Goal: Transaction & Acquisition: Purchase product/service

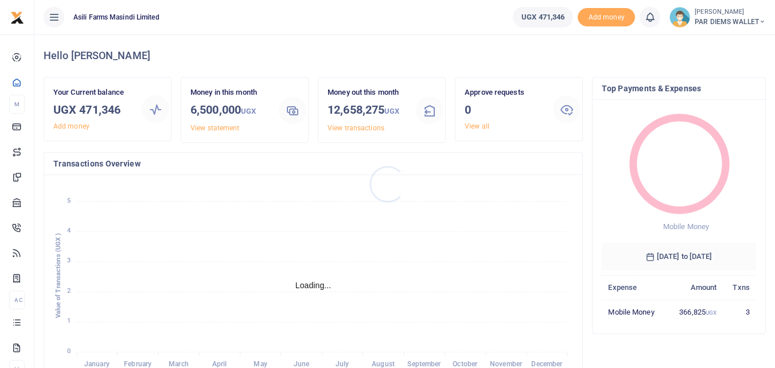
scroll to position [9, 9]
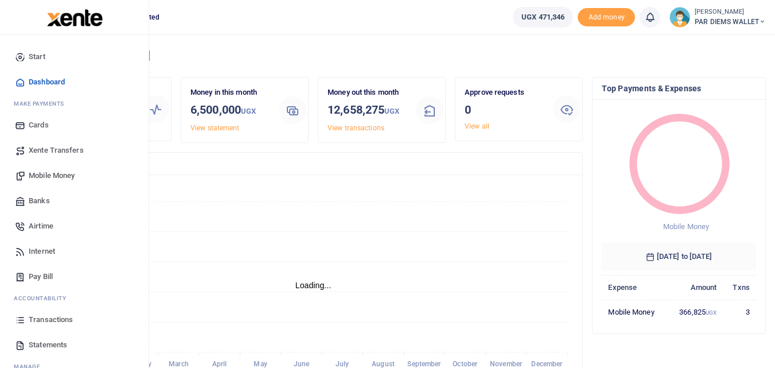
click at [63, 180] on span "Mobile Money" at bounding box center [52, 175] width 46 height 11
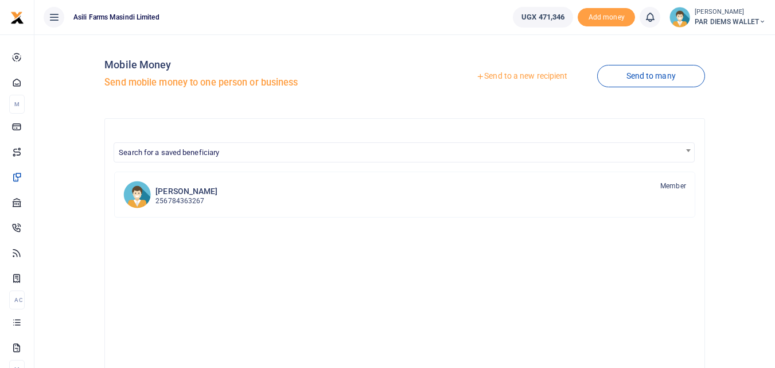
click at [535, 70] on link "Send to a new recipient" at bounding box center [522, 76] width 150 height 21
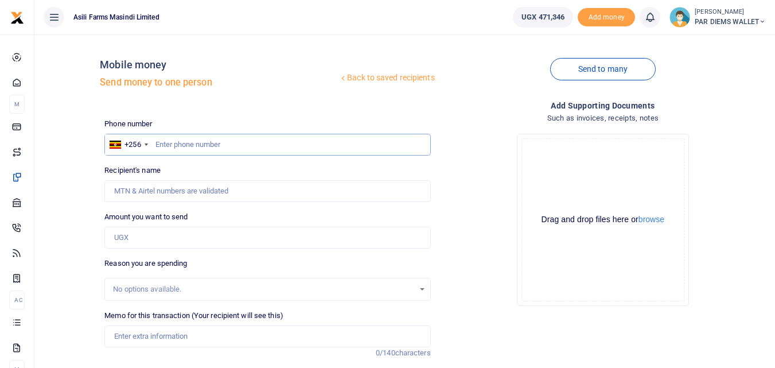
click at [178, 141] on input "text" at bounding box center [267, 145] width 326 height 22
type input "772734474"
type input "[PERSON_NAME]"
type input "772734474"
click at [161, 238] on input "Amount you want to send" at bounding box center [267, 238] width 326 height 22
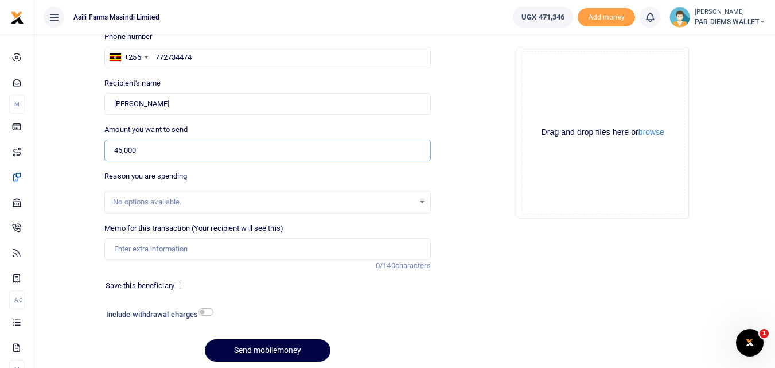
scroll to position [90, 0]
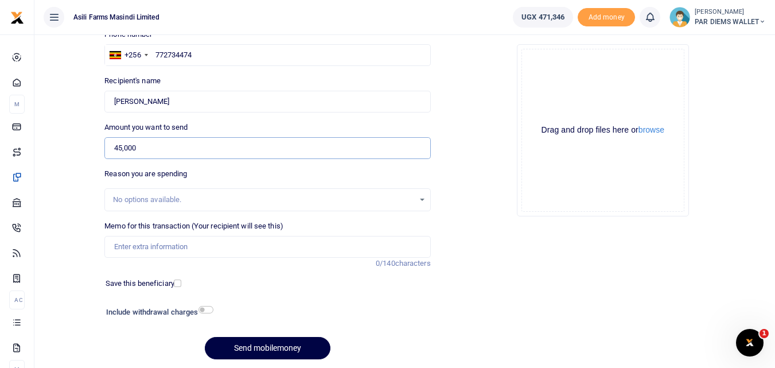
type input "45,000"
click at [127, 243] on input "Memo for this transaction (Your recipient will see this)" at bounding box center [267, 247] width 326 height 22
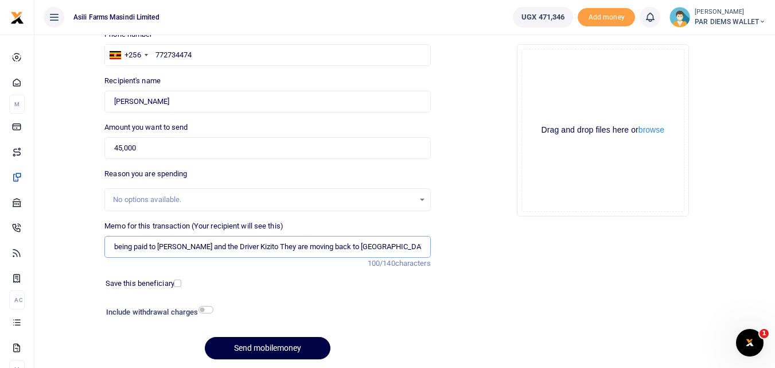
scroll to position [0, 33]
type input "Perdium being paid to Sir Alex Leka Plumber and the Driver Kizito They are movi…"
click at [548, 75] on div "Drag and drop files here or browse Powered by Uppy" at bounding box center [603, 130] width 163 height 163
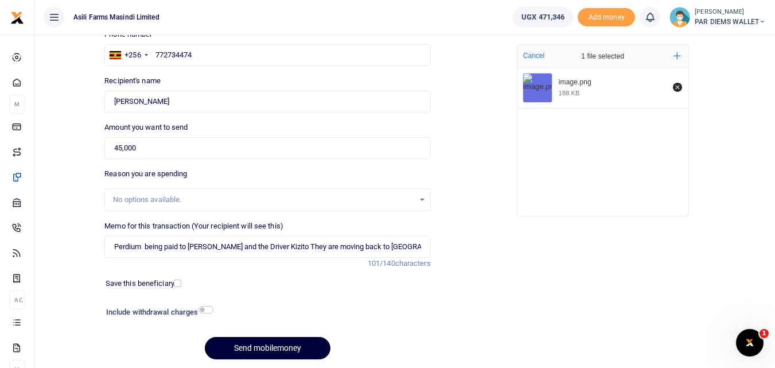
click at [272, 340] on button "Send mobilemoney" at bounding box center [268, 348] width 126 height 22
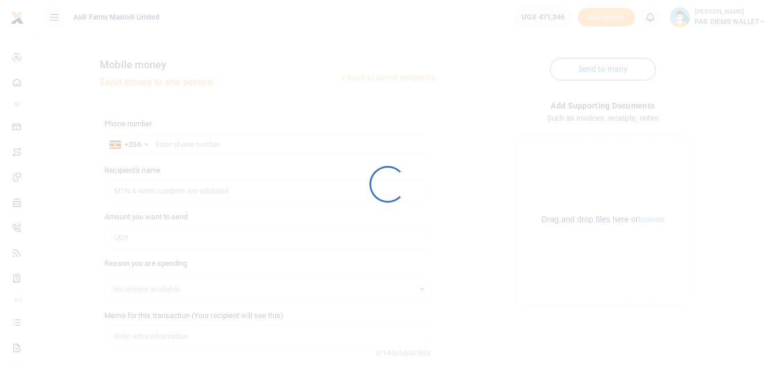
scroll to position [90, 0]
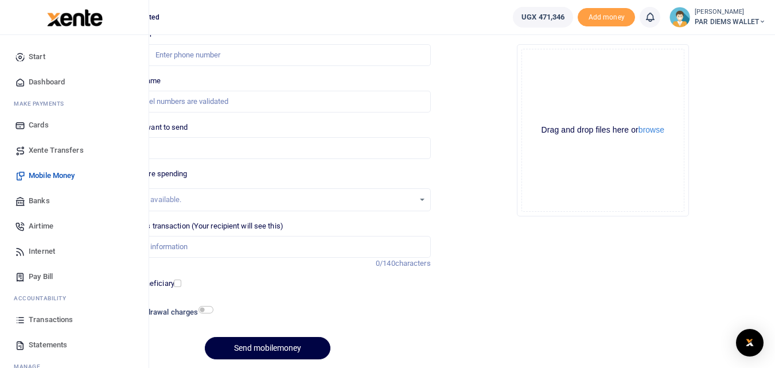
click at [21, 320] on icon at bounding box center [20, 319] width 10 height 10
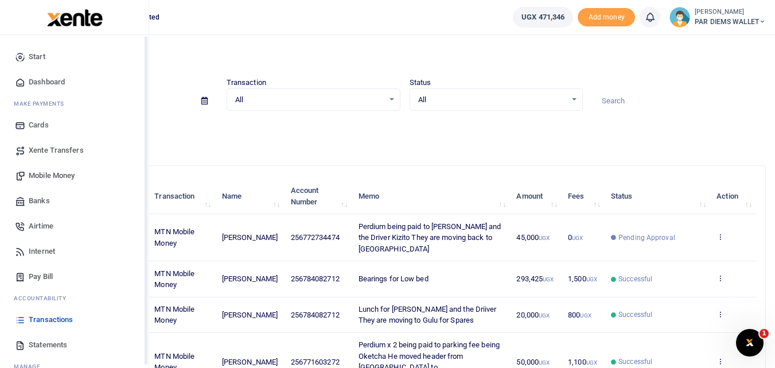
click at [21, 323] on icon at bounding box center [20, 319] width 10 height 10
